Goal: Information Seeking & Learning: Learn about a topic

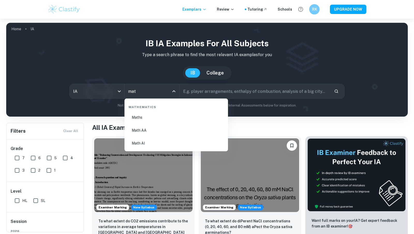
type input "math"
click at [149, 132] on li "Math AA" at bounding box center [176, 130] width 99 height 12
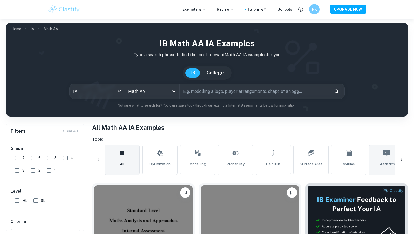
click at [387, 161] on span "Statistics" at bounding box center [386, 164] width 16 height 6
type input "Statistics"
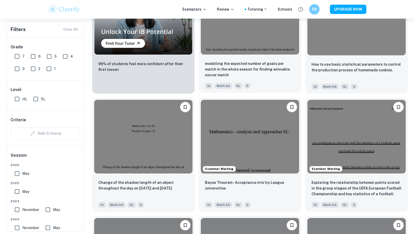
scroll to position [441, 0]
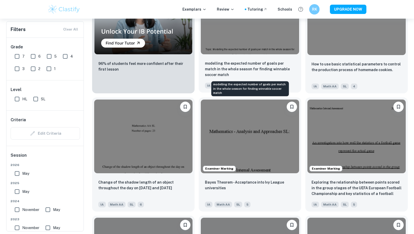
click at [250, 61] on p "modelling the expected number of goals per match in the whole season for findin…" at bounding box center [250, 69] width 90 height 17
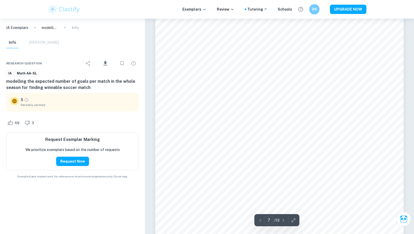
scroll to position [2319, 0]
type input "13"
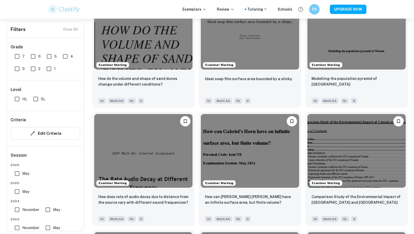
scroll to position [545, 0]
click at [253, 82] on div "Ideal soap film surface area bounded by a slinky." at bounding box center [250, 84] width 90 height 18
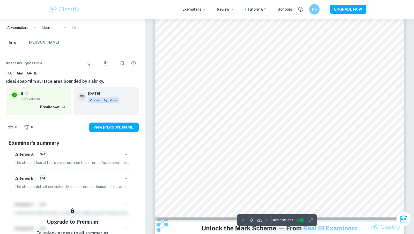
scroll to position [2709, 0]
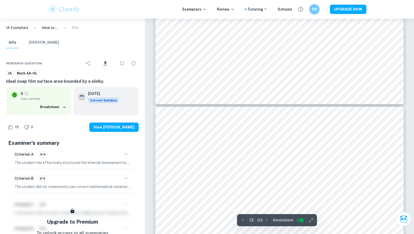
type input "12"
